Goal: Complete application form

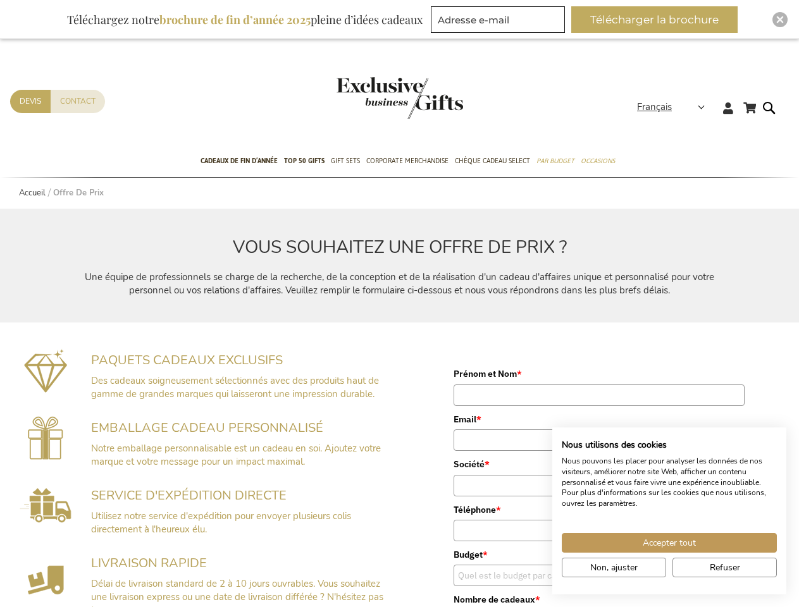
click at [660, 20] on button "Télécharger la brochure" at bounding box center [654, 19] width 166 height 27
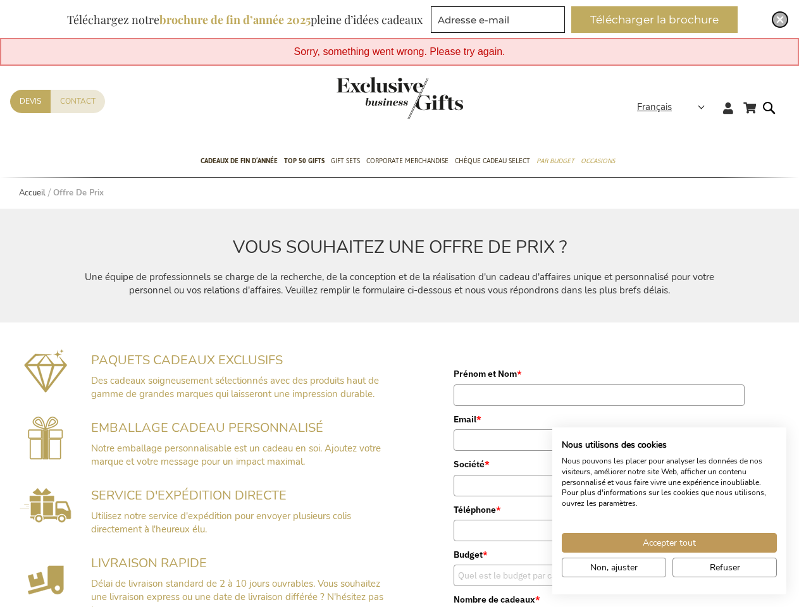
click at [780, 20] on img "Close" at bounding box center [780, 20] width 8 height 8
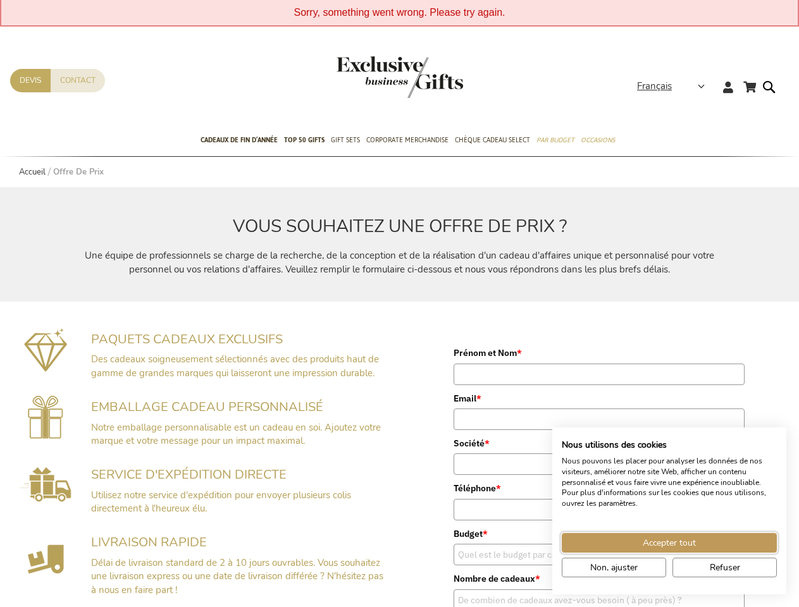
click at [669, 543] on span "Accepter tout" at bounding box center [669, 542] width 53 height 13
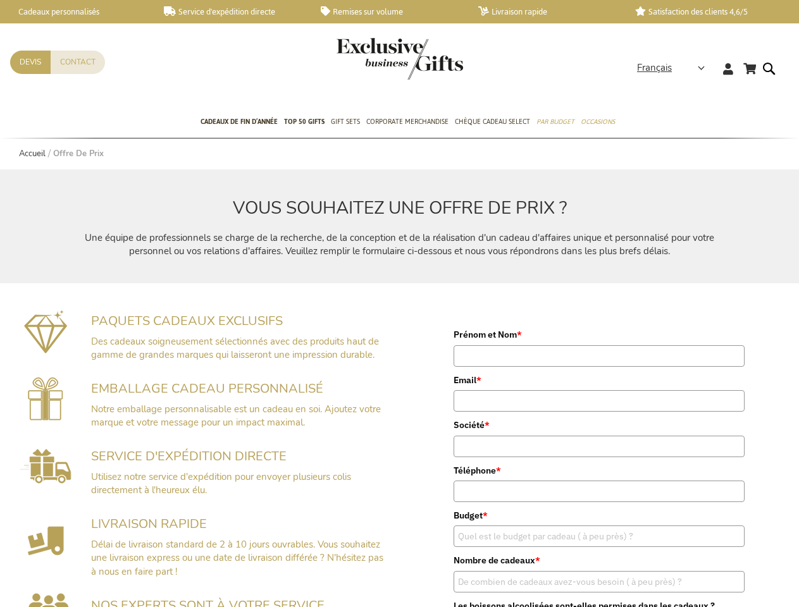
click at [613, 567] on label "Nombre de cadeaux *" at bounding box center [598, 560] width 291 height 14
click at [613, 571] on input "Nombre de cadeaux *" at bounding box center [598, 582] width 291 height 22
click at [724, 567] on label "Nombre de cadeaux *" at bounding box center [598, 560] width 291 height 14
click at [724, 571] on input "Nombre de cadeaux *" at bounding box center [598, 582] width 291 height 22
